Goal: Transaction & Acquisition: Obtain resource

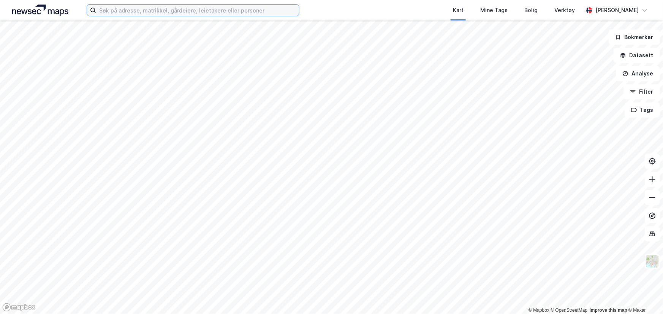
click at [215, 9] on input at bounding box center [197, 10] width 203 height 11
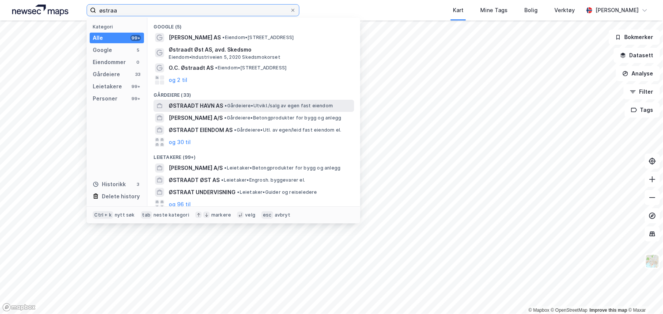
type input "østraa"
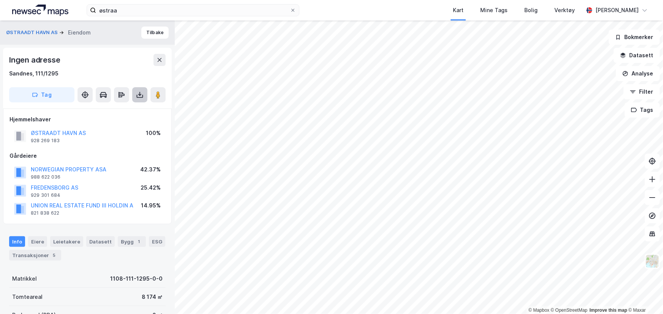
click at [144, 99] on button at bounding box center [139, 94] width 15 height 15
click at [141, 107] on div "Last ned grunnbok" at bounding box center [106, 110] width 81 height 12
